Goal: Find specific page/section: Find specific page/section

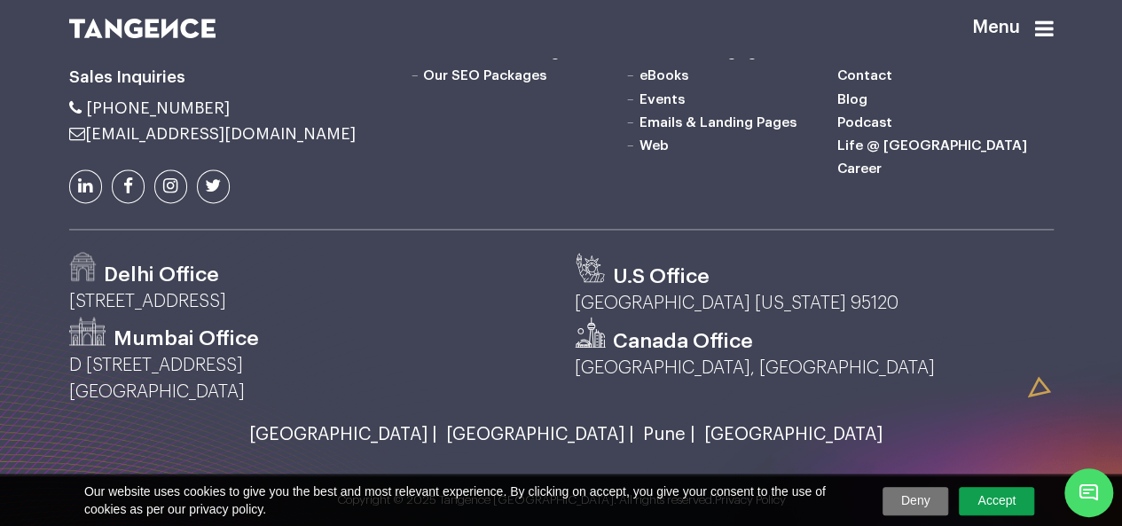
scroll to position [4523, 0]
click at [890, 153] on link "Life @ [GEOGRAPHIC_DATA]" at bounding box center [932, 145] width 190 height 14
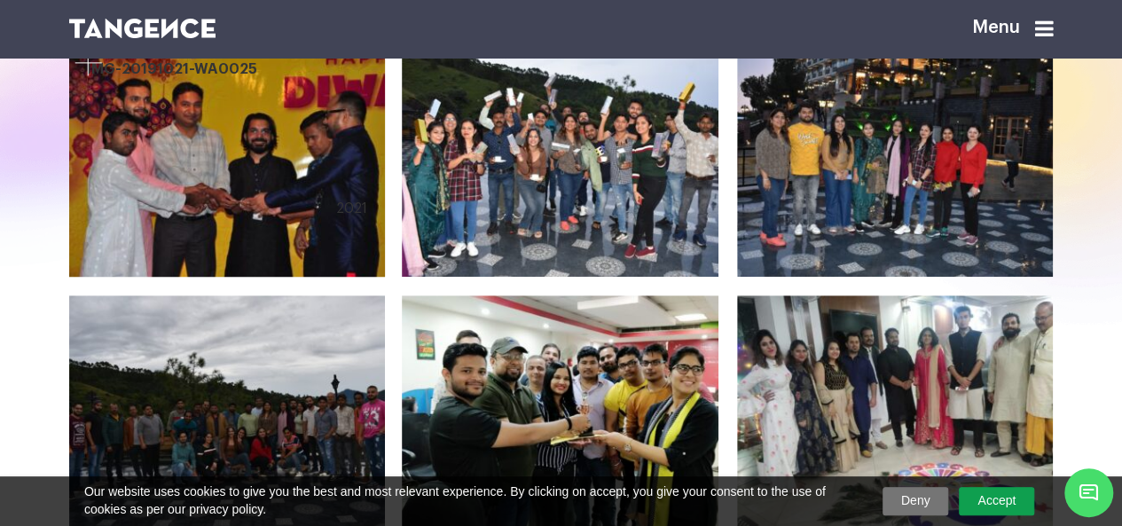
scroll to position [621, 0]
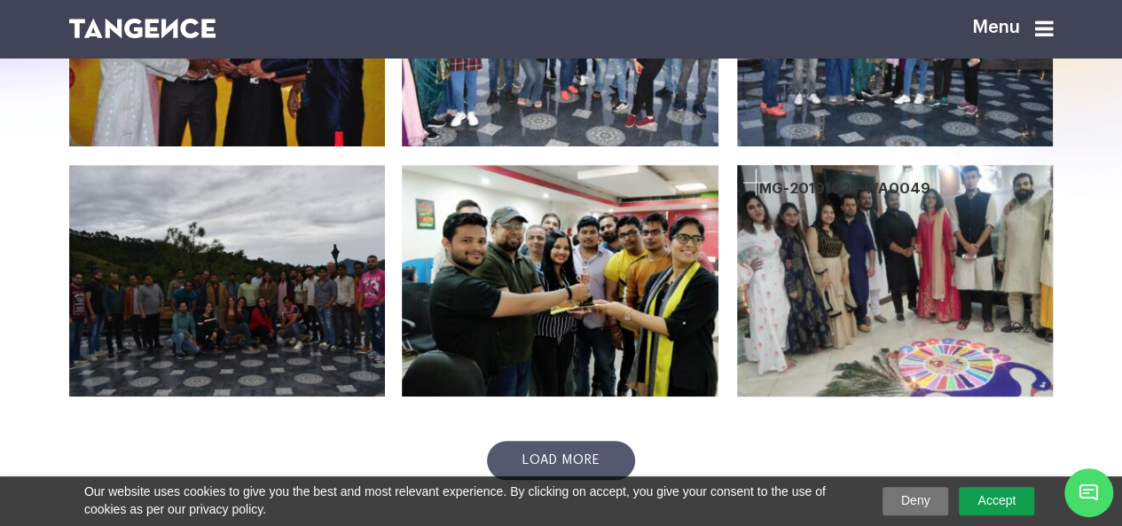
click at [796, 309] on div at bounding box center [895, 280] width 317 height 232
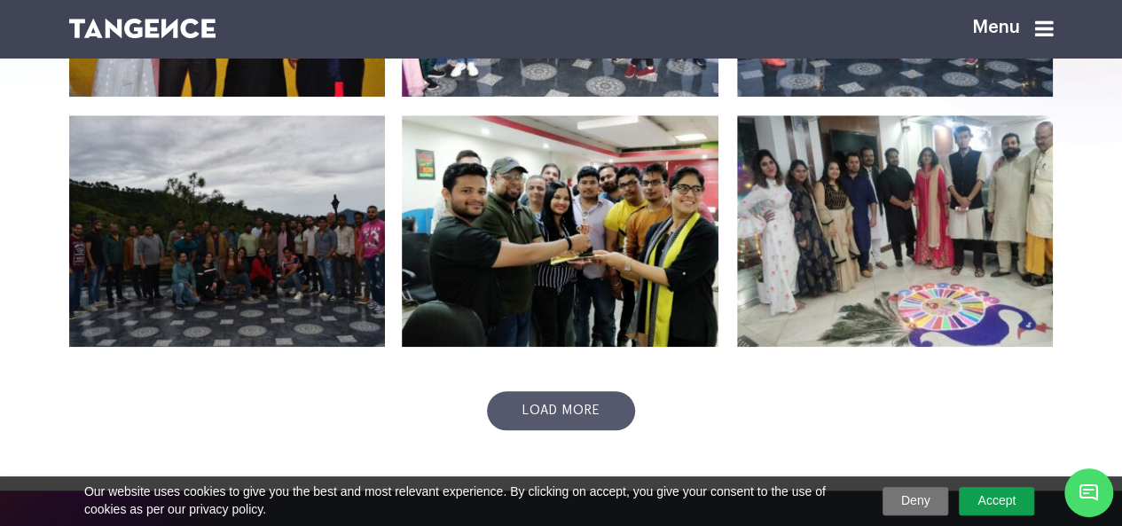
scroll to position [709, 0]
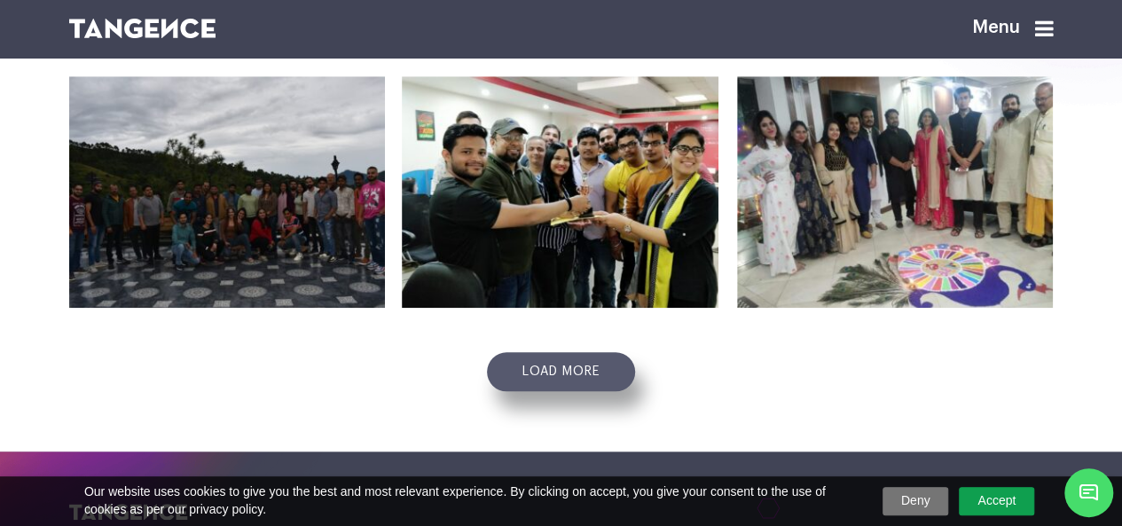
click at [615, 372] on link "Load more" at bounding box center [561, 371] width 148 height 39
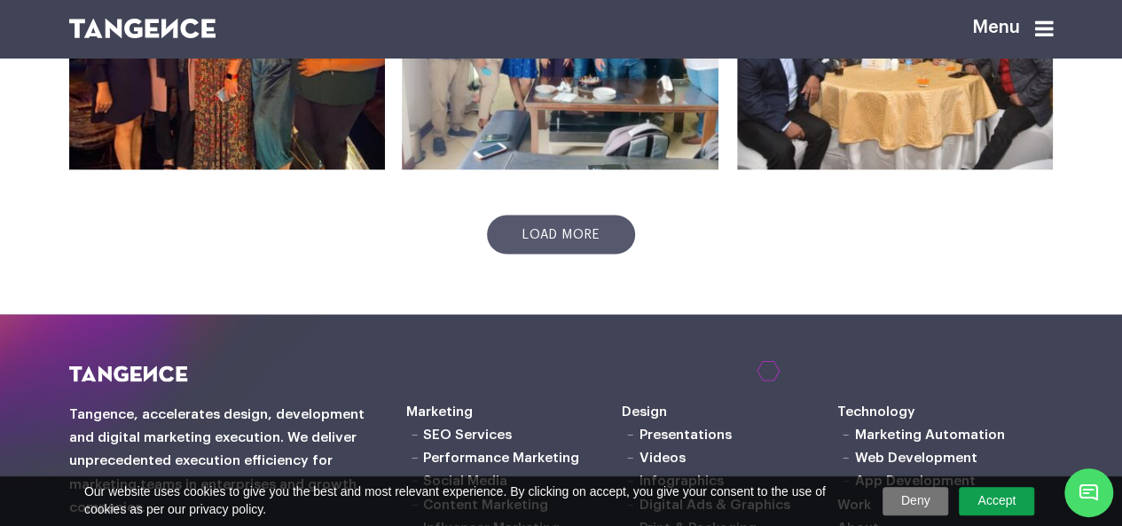
scroll to position [1685, 0]
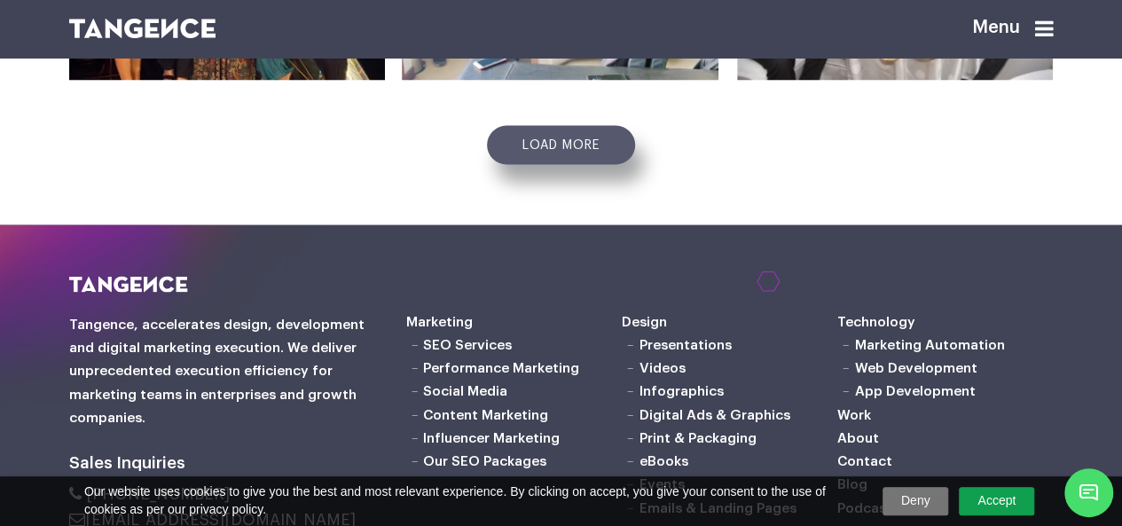
click at [592, 140] on link "Load more" at bounding box center [561, 145] width 148 height 39
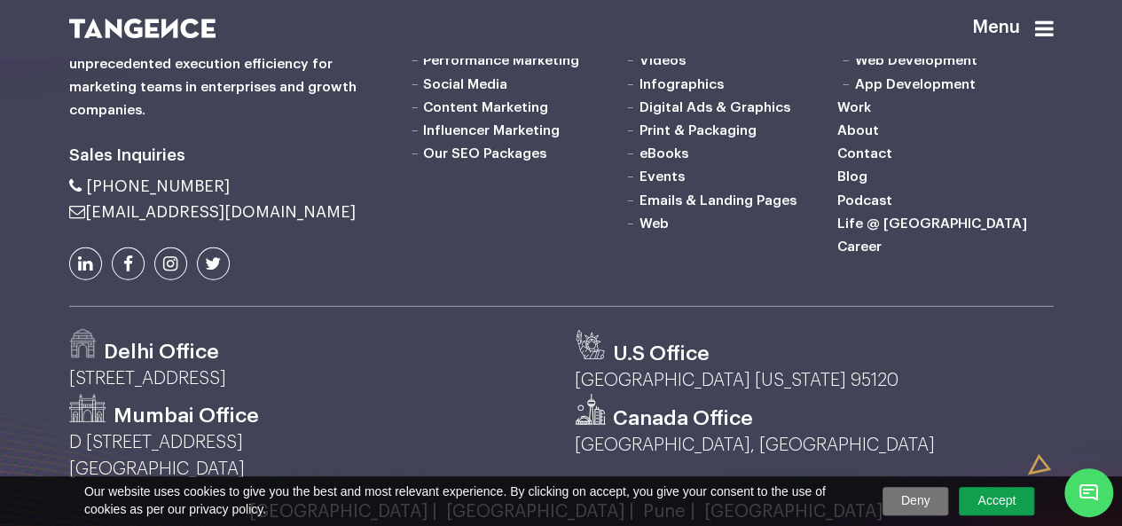
scroll to position [2471, 0]
